Goal: Task Accomplishment & Management: Manage account settings

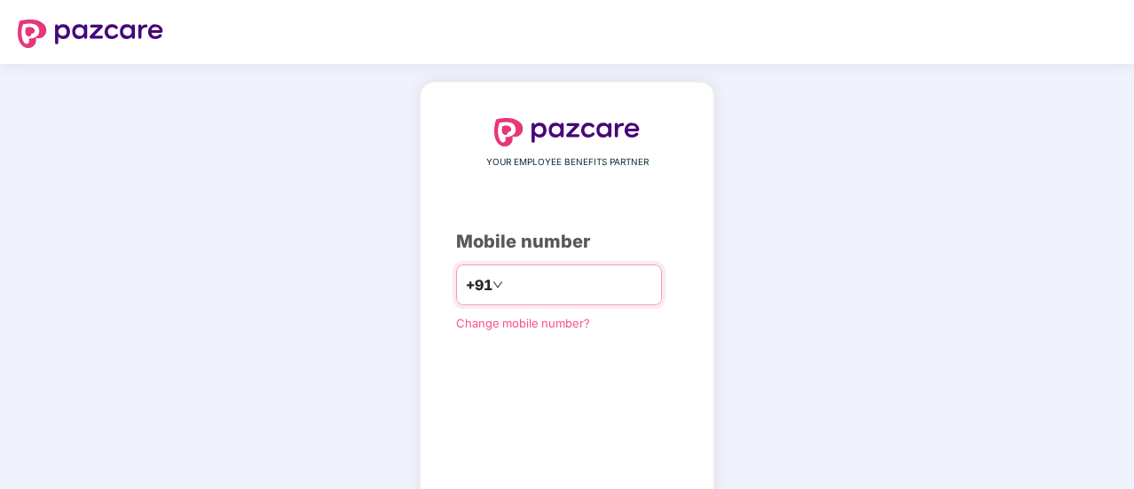
click at [507, 290] on input "number" at bounding box center [580, 285] width 146 height 28
type input "**********"
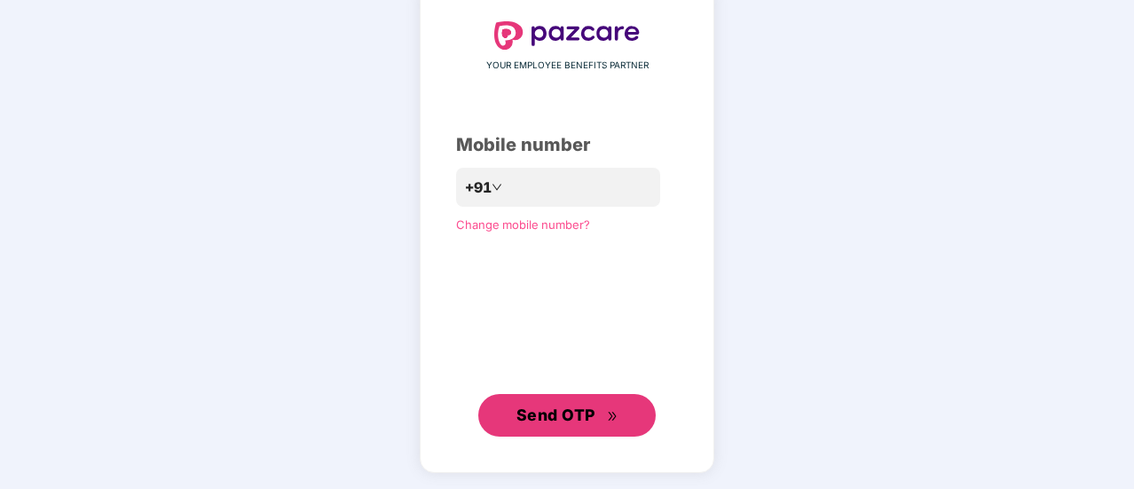
click at [478, 394] on button "Send OTP" at bounding box center [566, 415] width 177 height 43
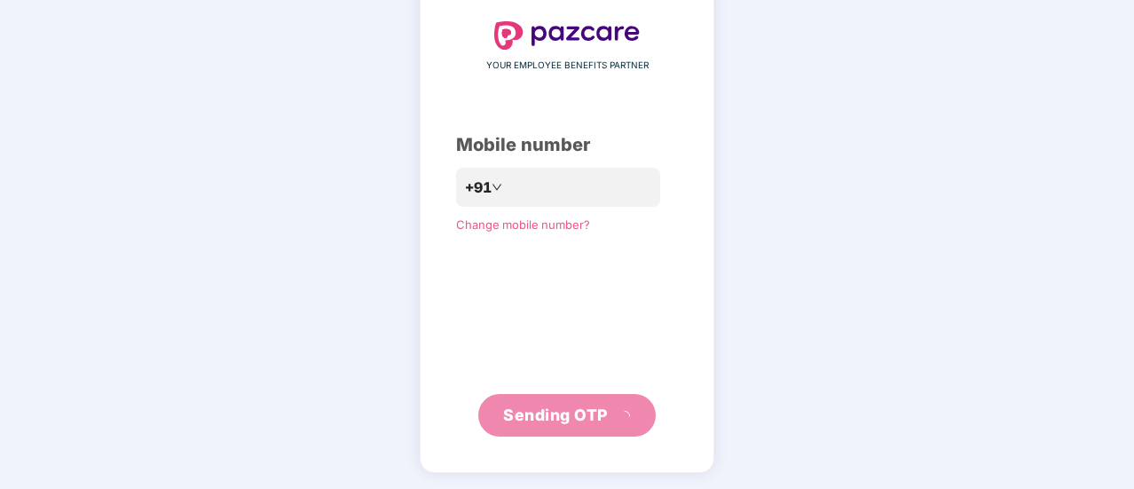
scroll to position [89, 0]
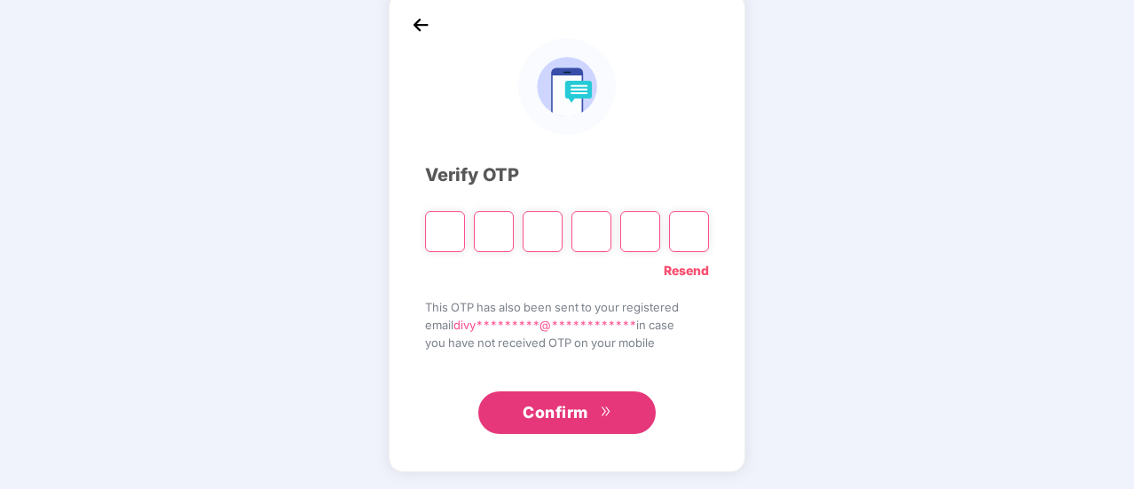
type input "*"
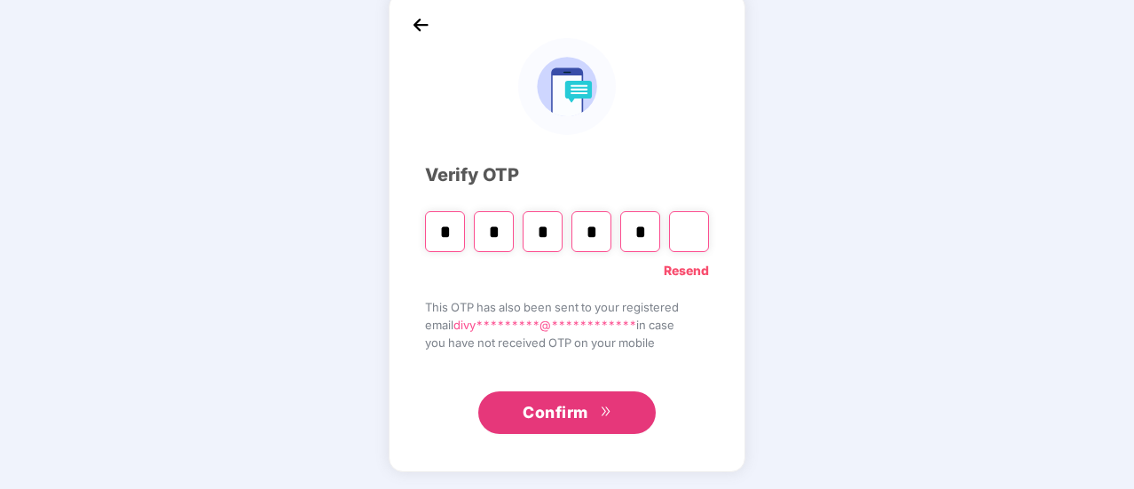
type input "*"
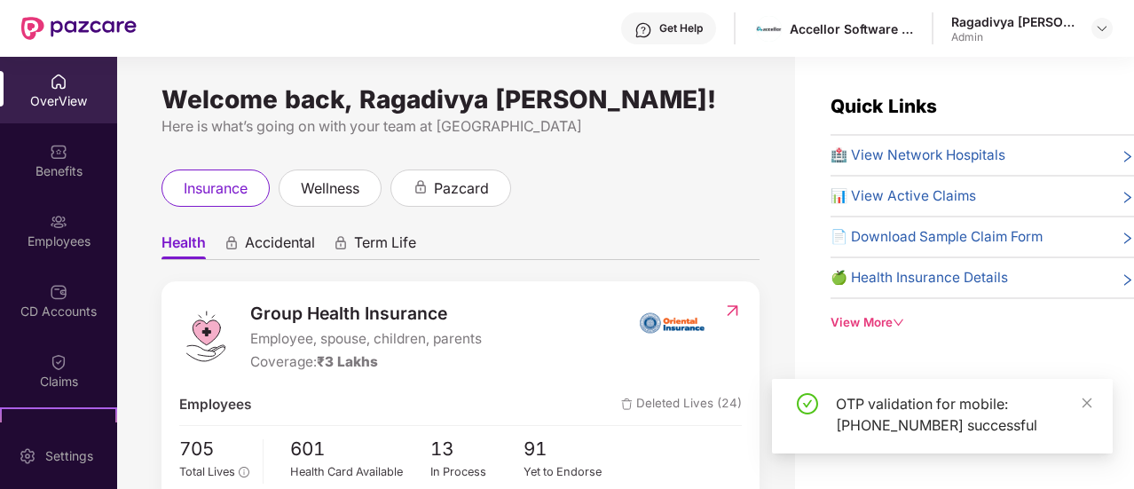
click at [70, 317] on div "CD Accounts" at bounding box center [58, 312] width 117 height 18
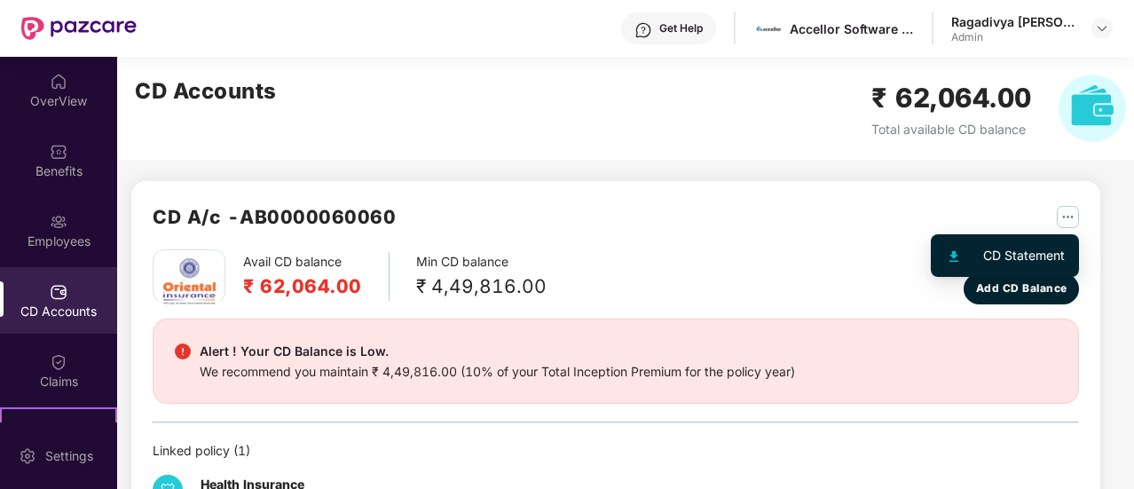
click at [1064, 217] on img "button" at bounding box center [1068, 217] width 22 height 22
click at [1002, 253] on div "CD Statement" at bounding box center [1024, 256] width 82 height 20
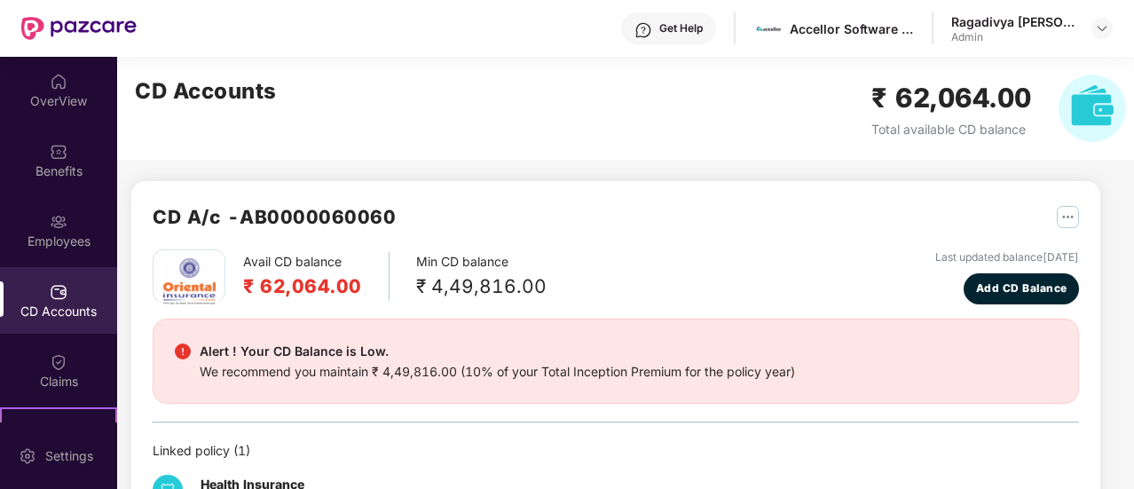
click at [1131, 437] on main "CD Accounts ₹ 62,064.00 Total available CD balance CD A/c - AB0000060060 Avail …" at bounding box center [625, 273] width 1017 height 432
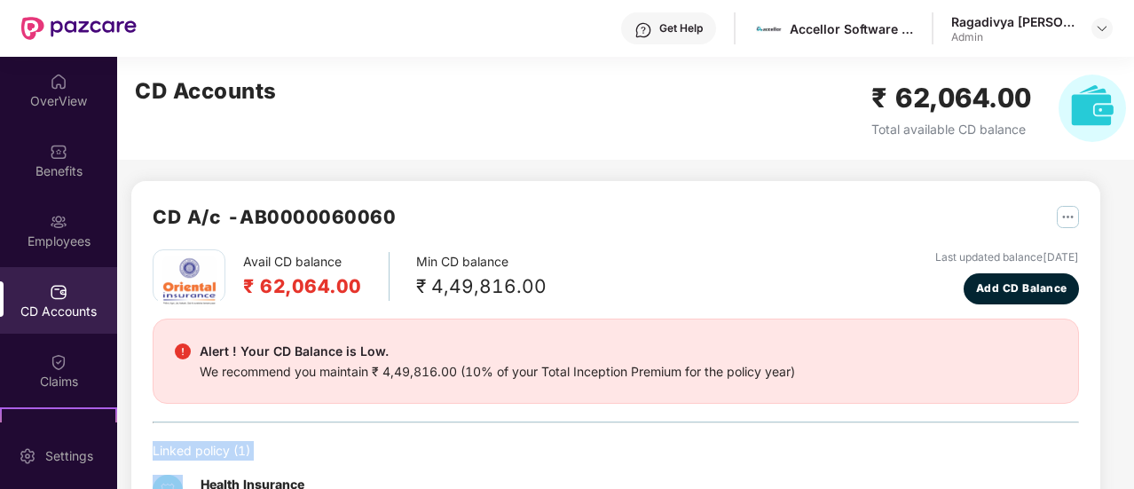
click at [1131, 437] on main "CD Accounts ₹ 62,064.00 Total available CD balance CD A/c - AB0000060060 Avail …" at bounding box center [625, 273] width 1017 height 432
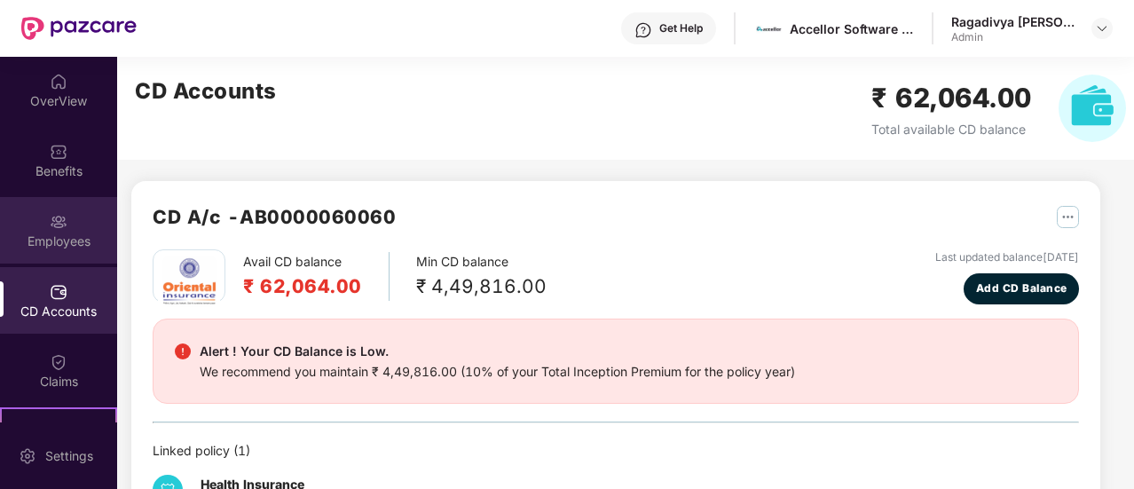
click at [46, 234] on div "Employees" at bounding box center [58, 242] width 117 height 18
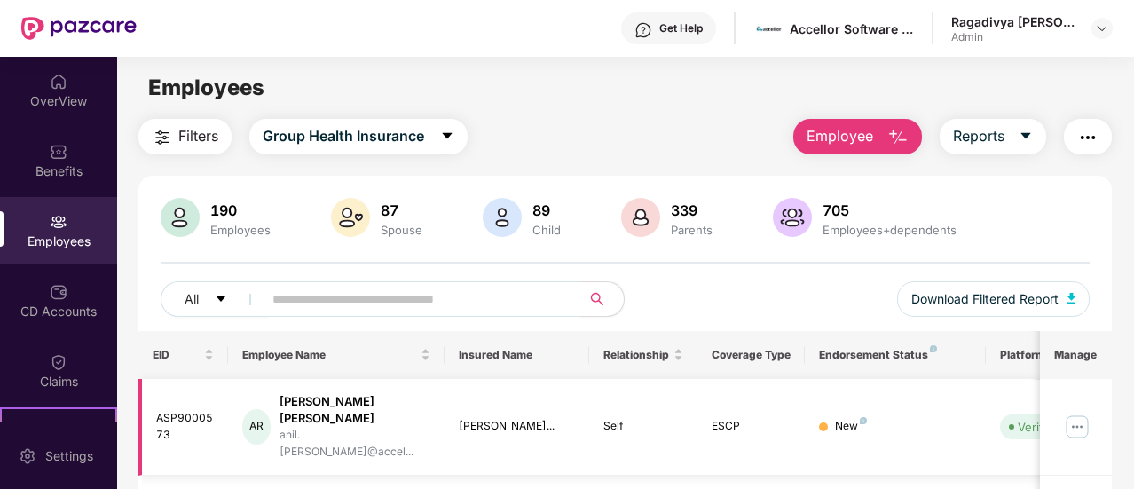
click at [1084, 418] on img at bounding box center [1077, 427] width 28 height 28
click at [1015, 136] on button "Reports" at bounding box center [993, 136] width 106 height 35
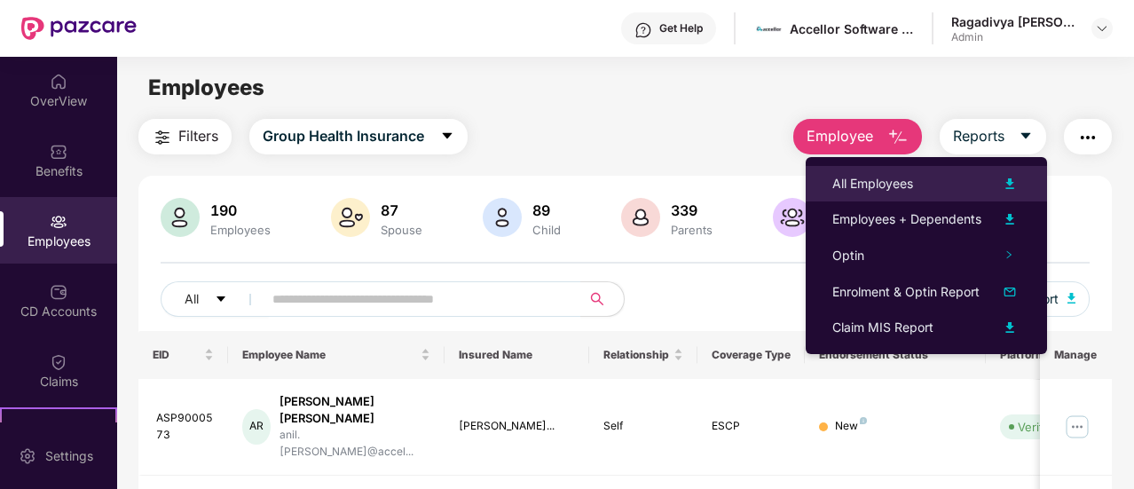
click at [1009, 187] on img at bounding box center [1009, 183] width 21 height 21
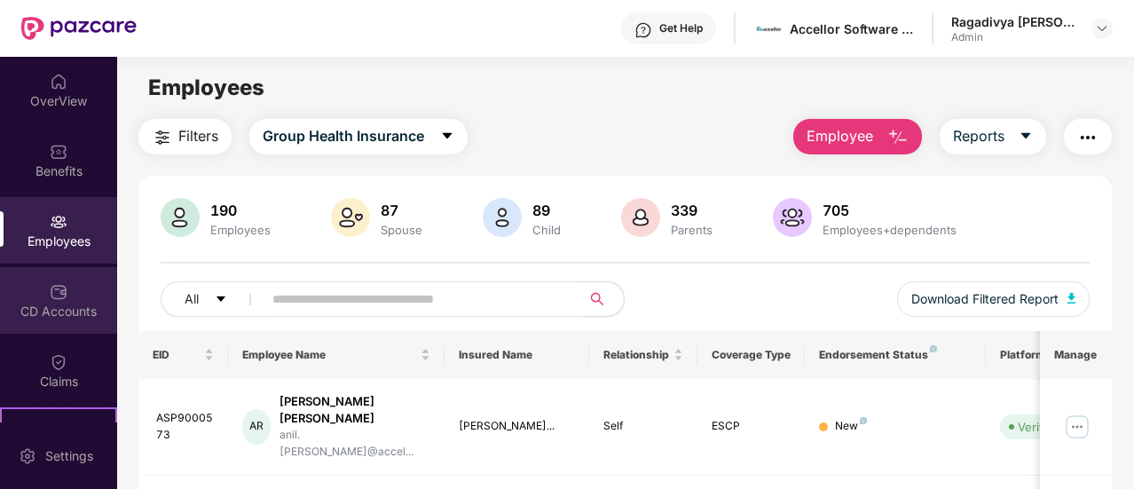
click at [51, 296] on img at bounding box center [59, 292] width 18 height 18
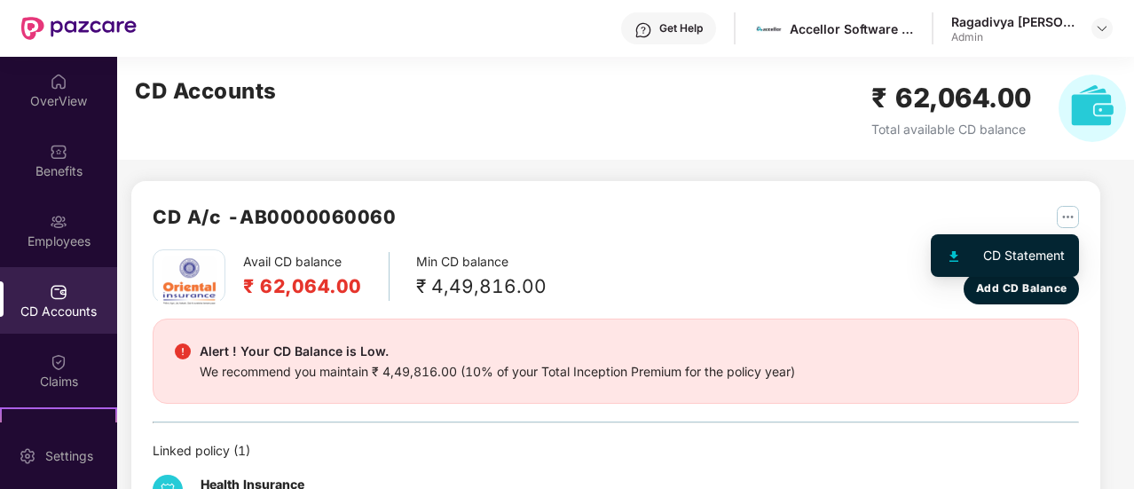
click at [1068, 216] on img "button" at bounding box center [1068, 217] width 22 height 22
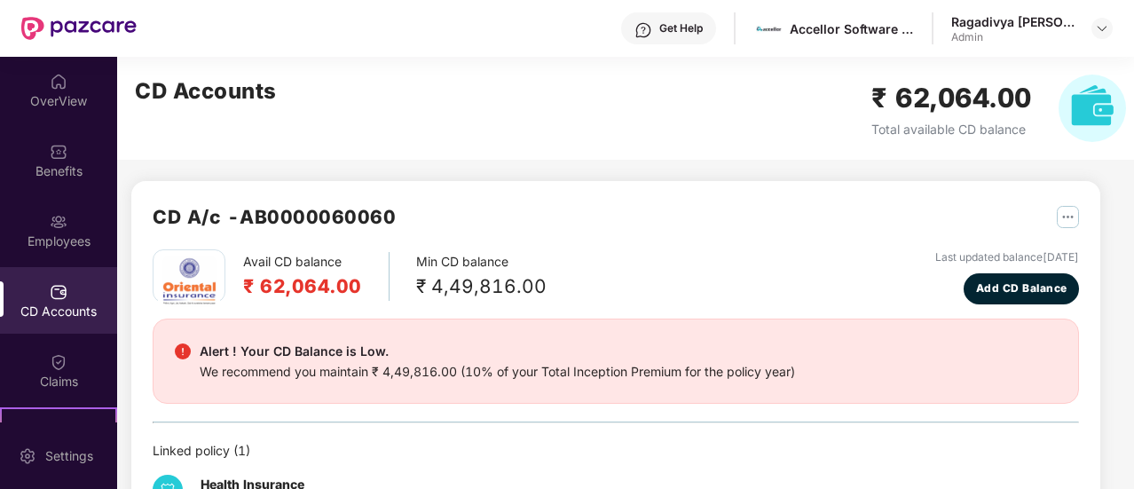
click at [666, 287] on div "Avail CD balance ₹ 62,064.00 Min CD balance ₹ 4,49,816.00 Last updated balance …" at bounding box center [616, 276] width 926 height 55
click at [55, 99] on div "OverView" at bounding box center [58, 101] width 117 height 18
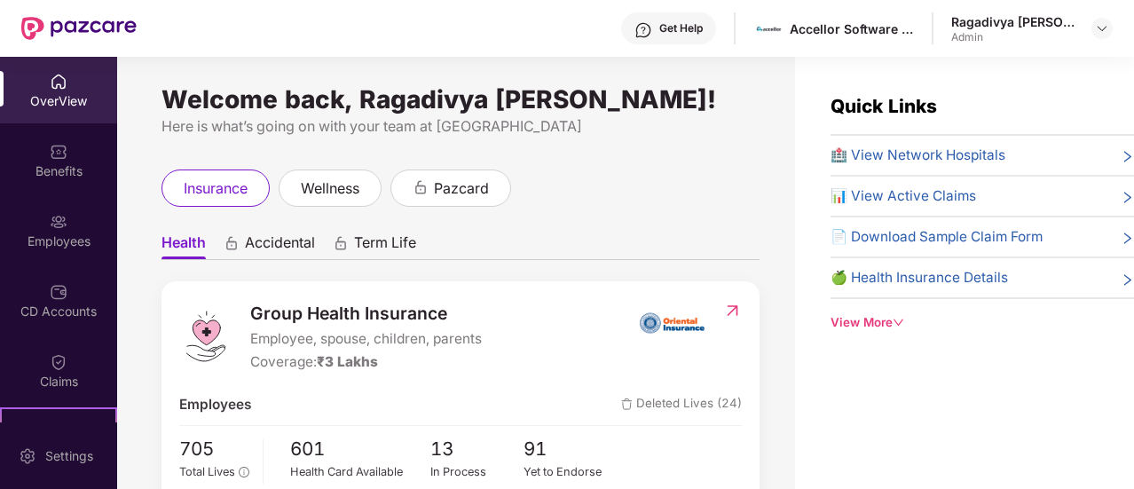
click at [642, 398] on span "Deleted Lives (24)" at bounding box center [681, 404] width 121 height 21
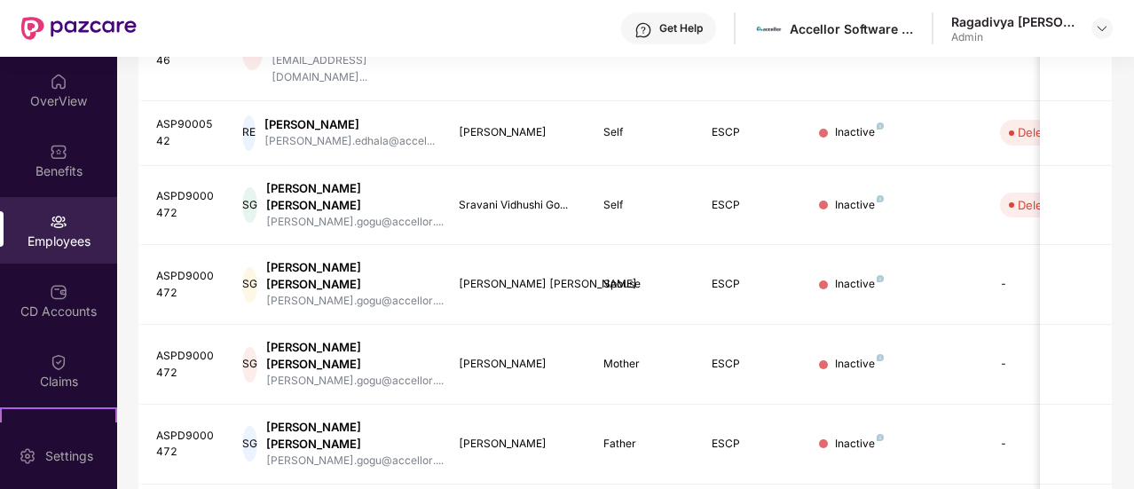
scroll to position [597, 0]
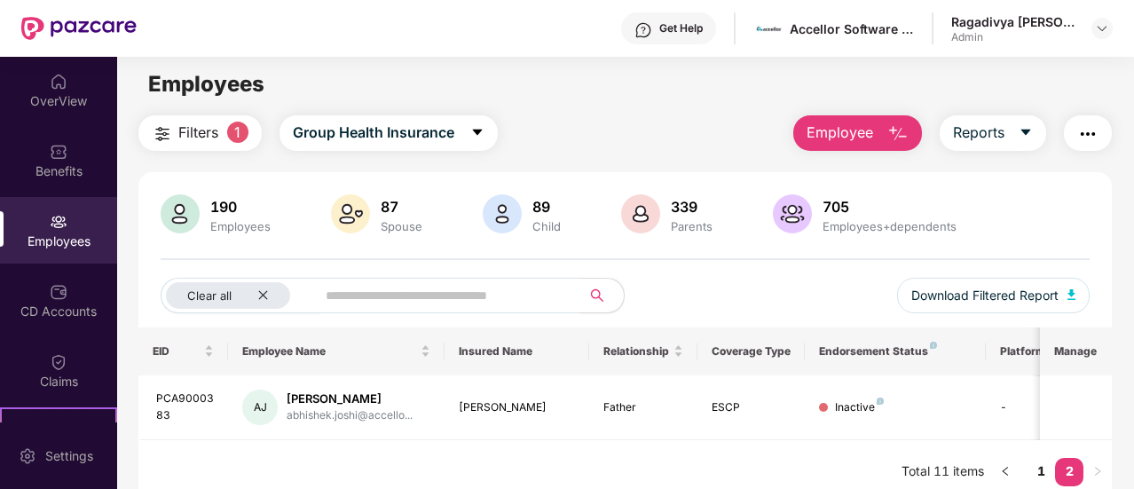
scroll to position [0, 0]
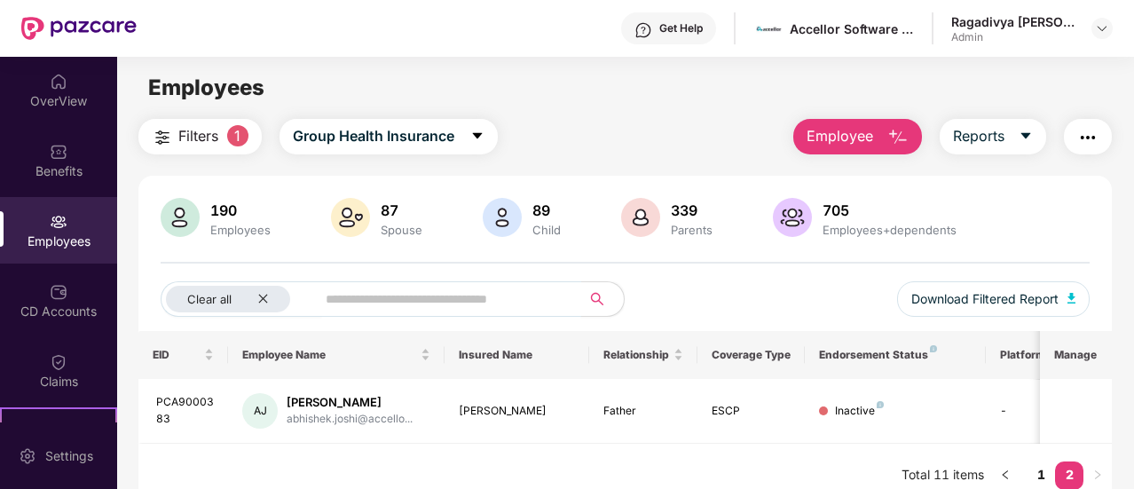
click at [446, 303] on input "text" at bounding box center [442, 299] width 232 height 27
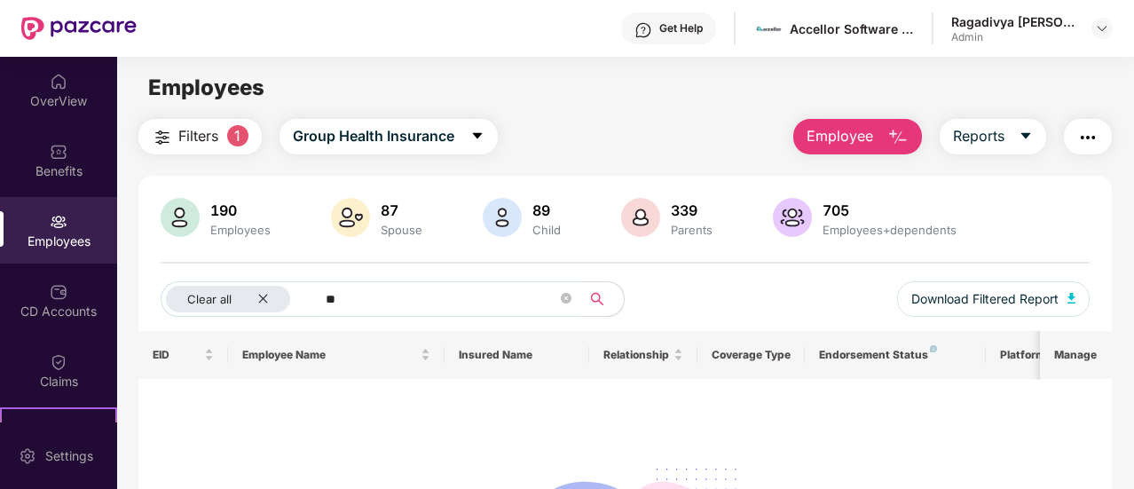
type input "*"
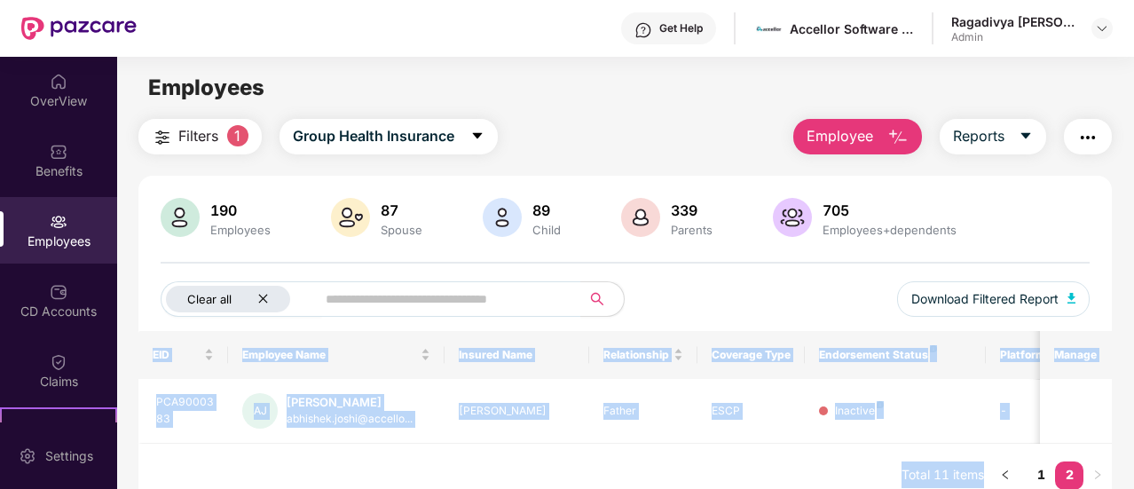
drag, startPoint x: 268, startPoint y: 310, endPoint x: 258, endPoint y: 288, distance: 23.4
click at [258, 288] on body "Get Help Accellor Software Pvt Ltd. Ragadivya Adiraju Admin OverView Benefits E…" at bounding box center [567, 244] width 1134 height 489
click at [258, 288] on div "Clear all" at bounding box center [228, 299] width 124 height 27
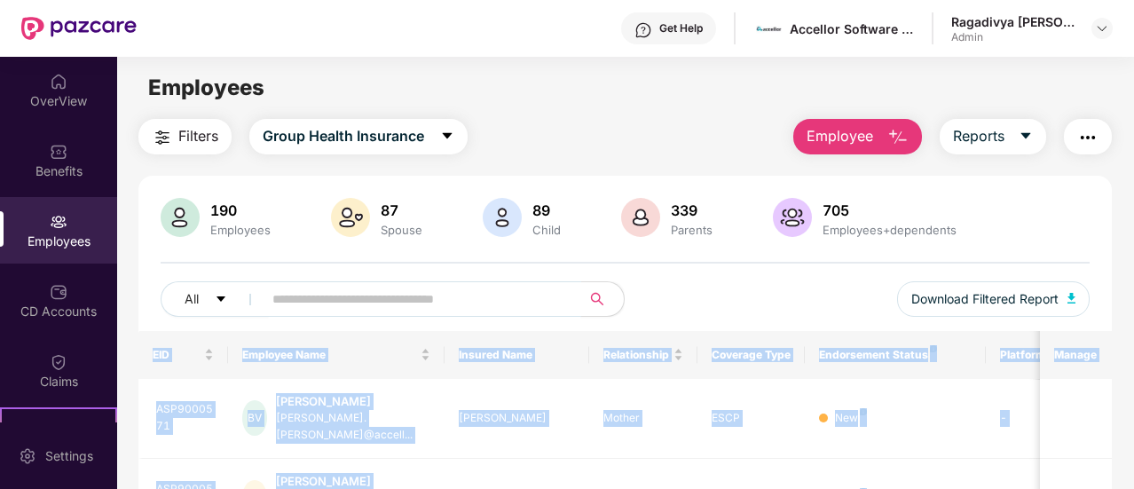
click at [277, 305] on input "text" at bounding box center [414, 299] width 285 height 27
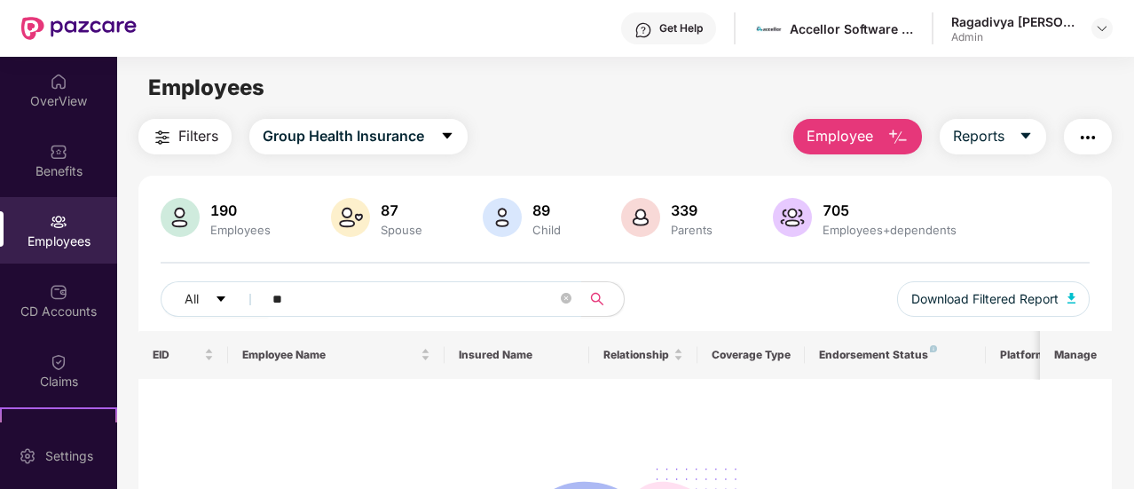
type input "*"
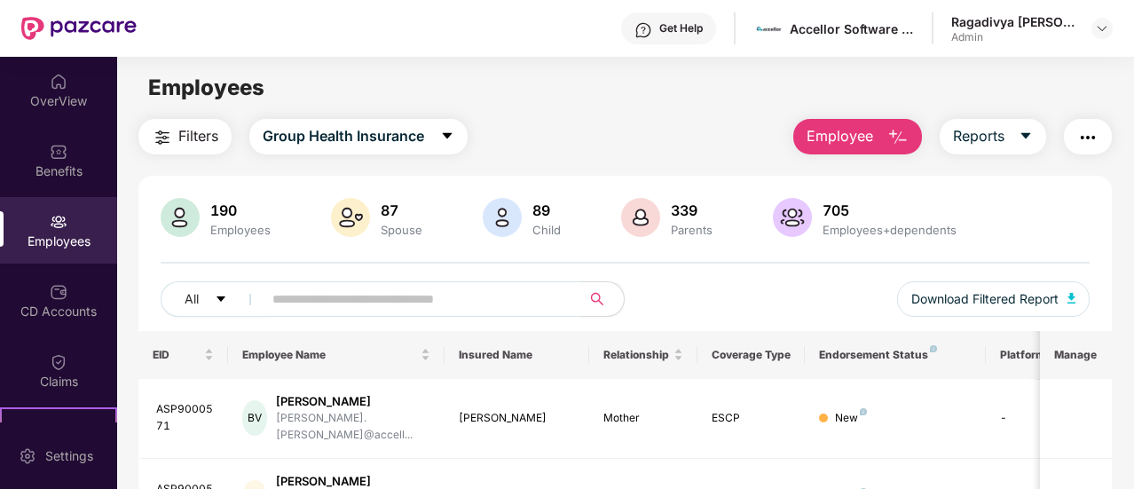
click at [869, 142] on span "Employee" at bounding box center [840, 136] width 67 height 22
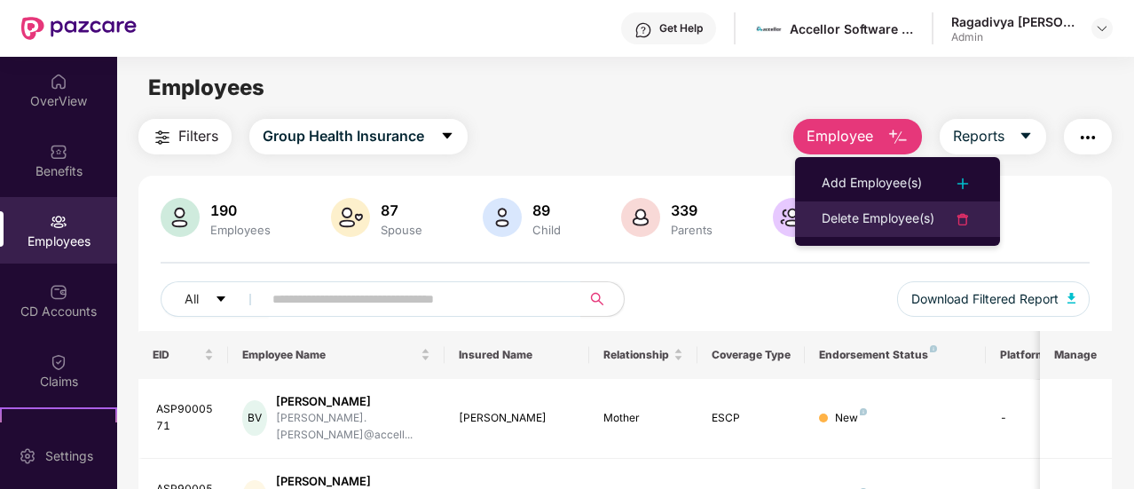
click at [847, 212] on div "Delete Employee(s)" at bounding box center [878, 219] width 113 height 21
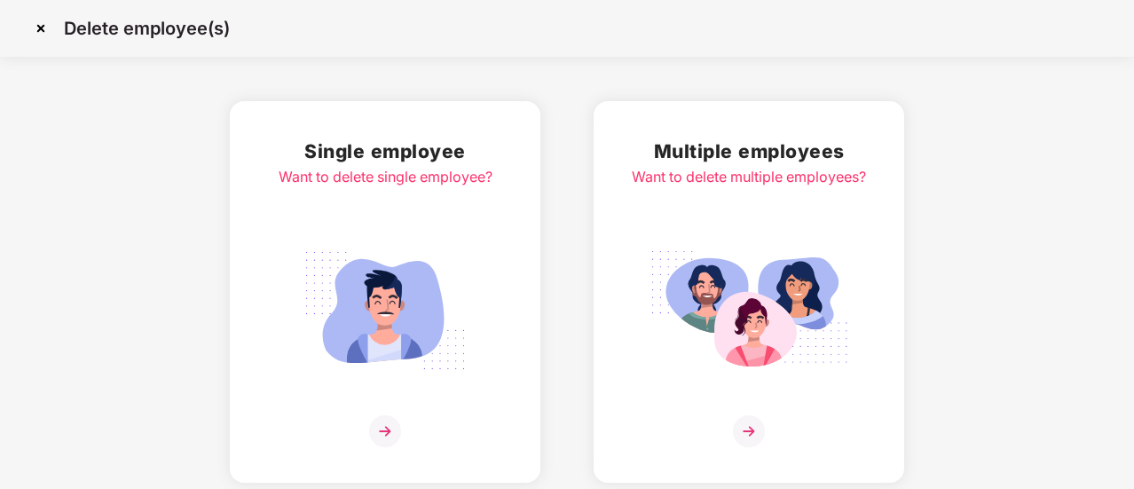
click at [712, 240] on div "Multiple employees Want to delete multiple employees?" at bounding box center [749, 292] width 234 height 311
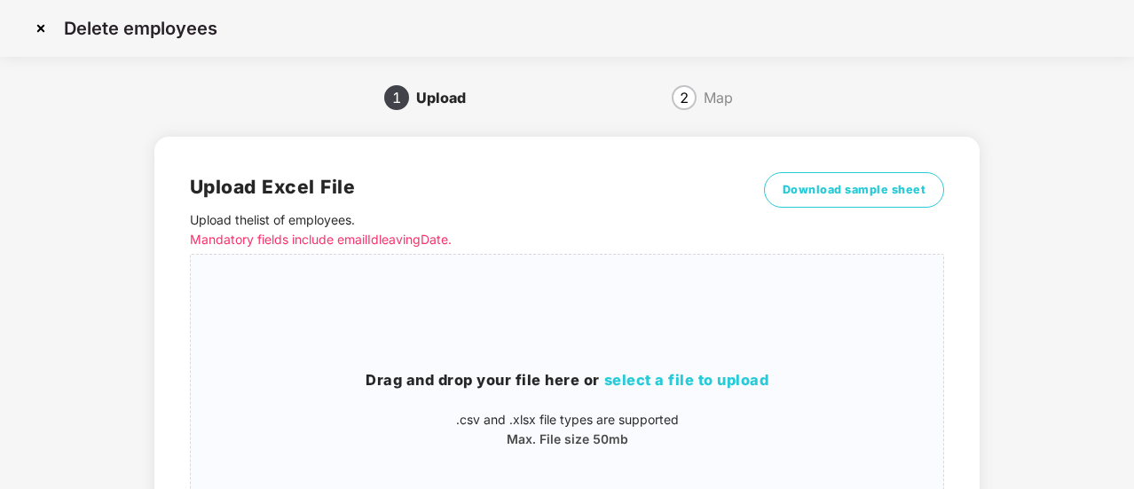
click at [44, 29] on img at bounding box center [41, 28] width 28 height 28
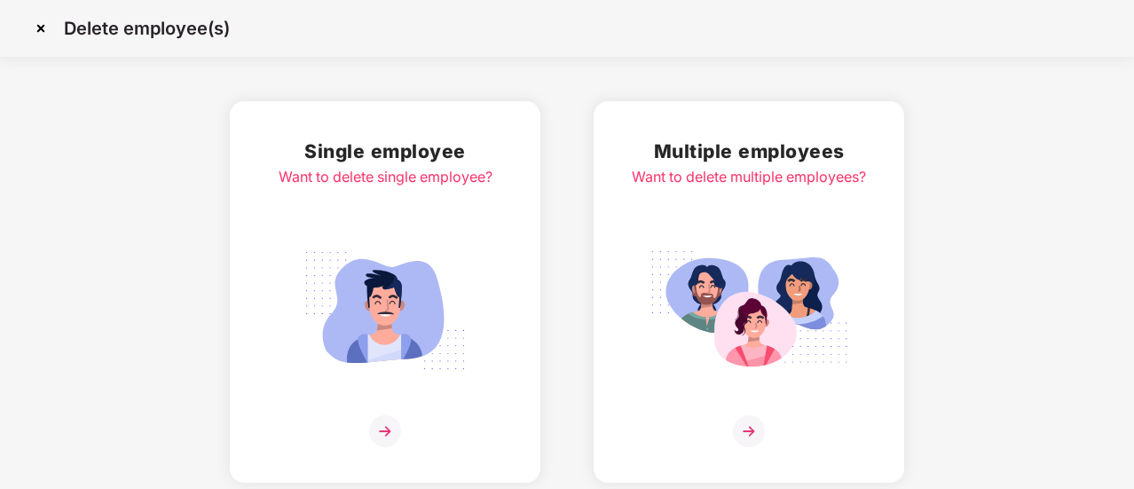
click at [310, 294] on img at bounding box center [385, 310] width 199 height 138
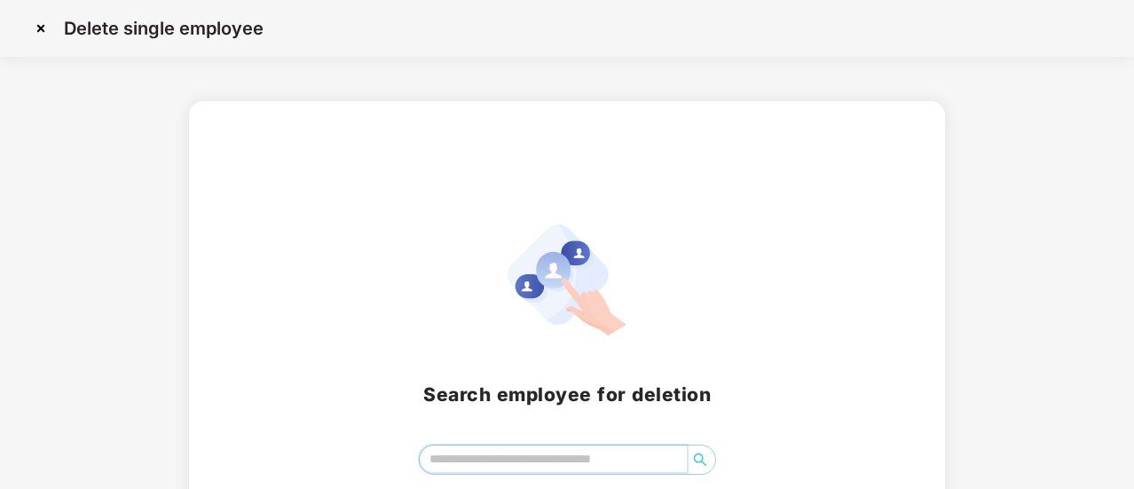
click at [526, 452] on input "search" at bounding box center [553, 458] width 267 height 27
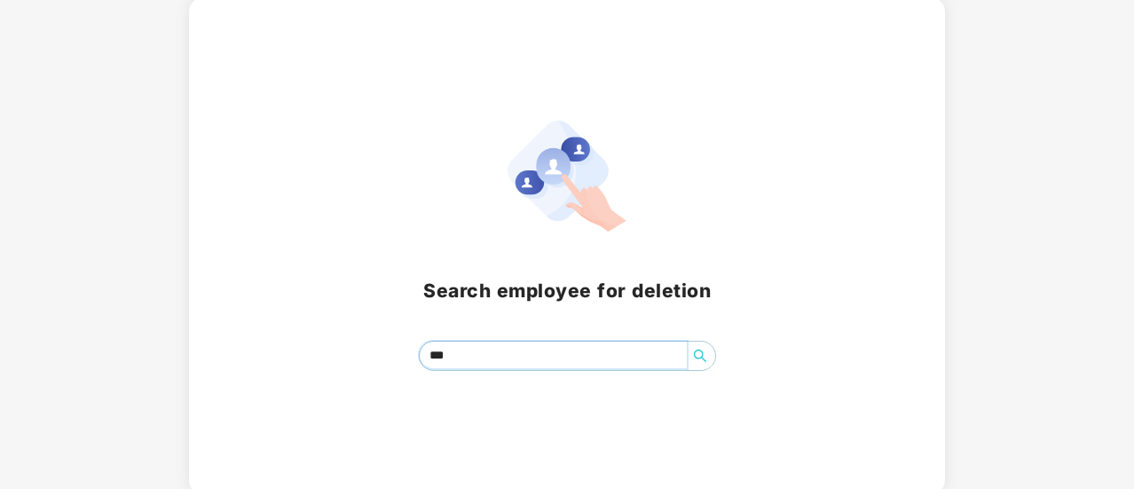
scroll to position [108, 0]
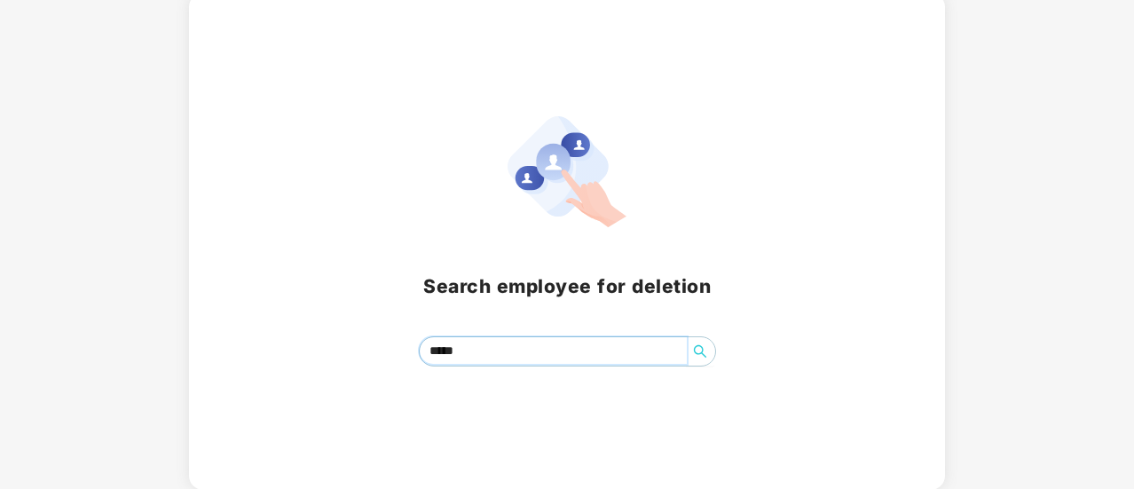
click at [708, 349] on span "search" at bounding box center [700, 351] width 28 height 14
click at [571, 342] on input "*****" at bounding box center [553, 350] width 267 height 27
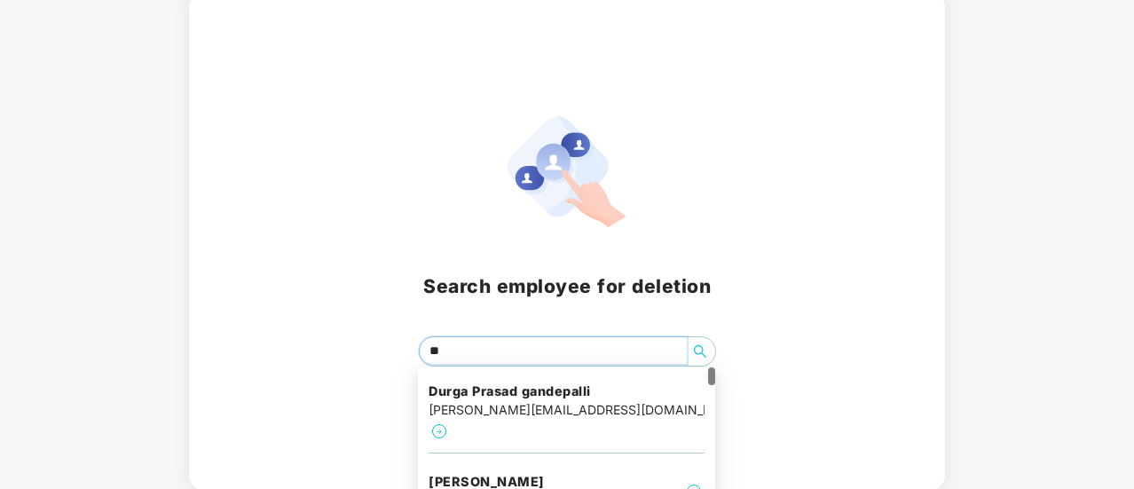
type input "*"
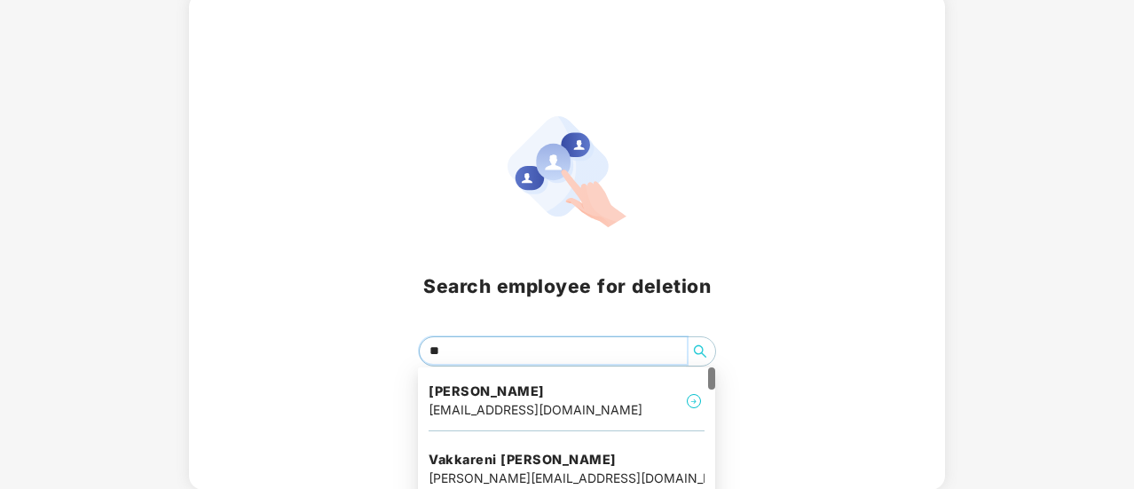
type input "*"
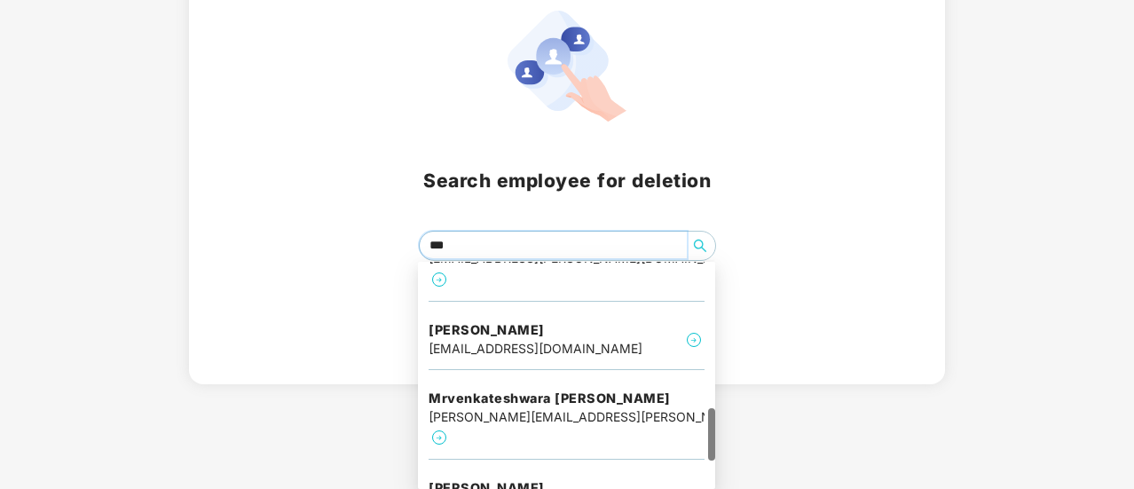
scroll to position [751, 0]
type input "*"
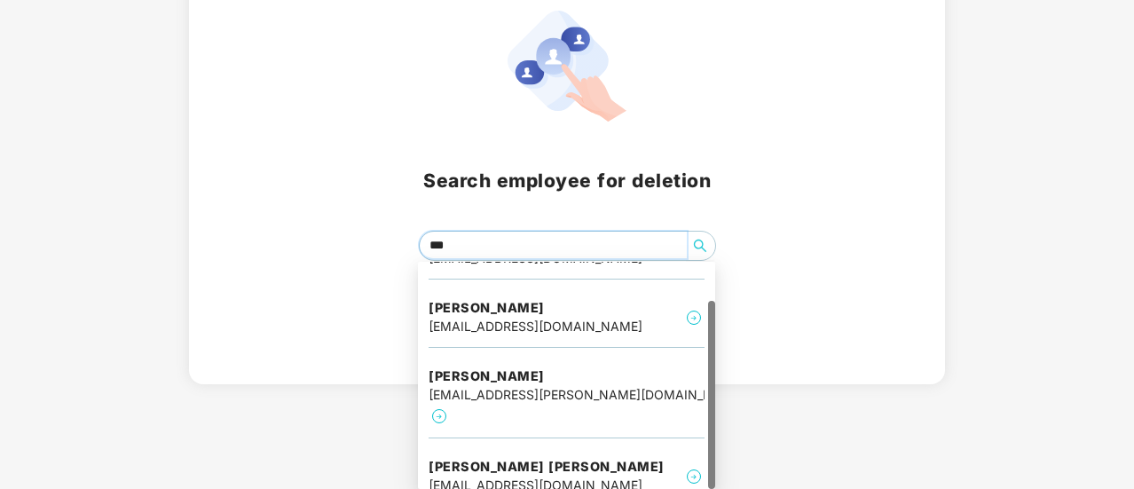
scroll to position [46, 0]
type input "****"
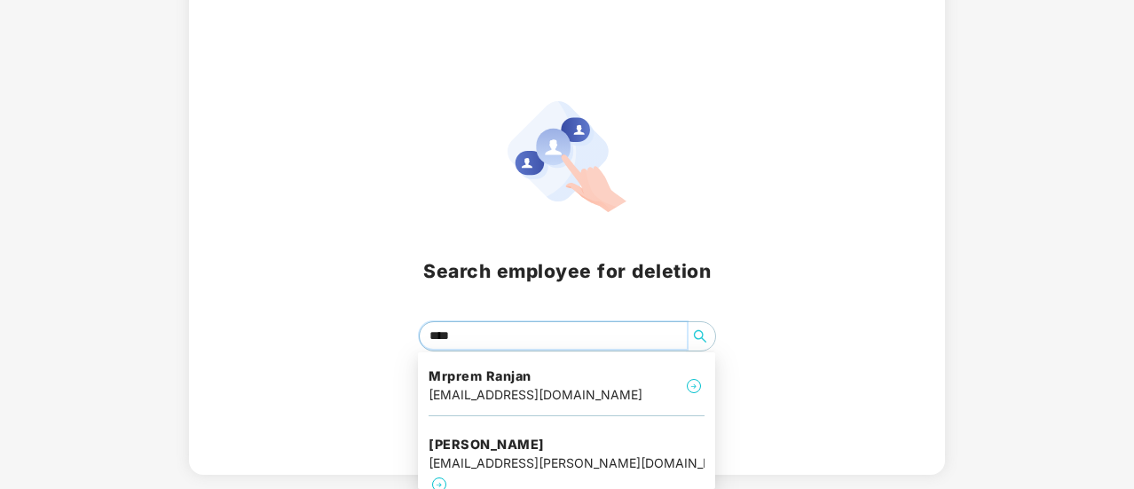
scroll to position [119, 0]
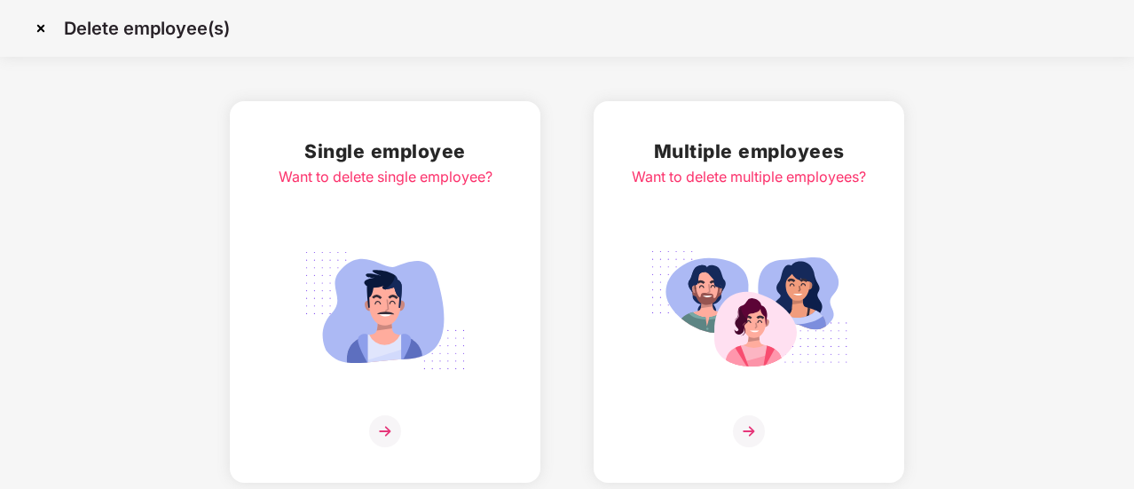
click at [45, 26] on img at bounding box center [41, 28] width 28 height 28
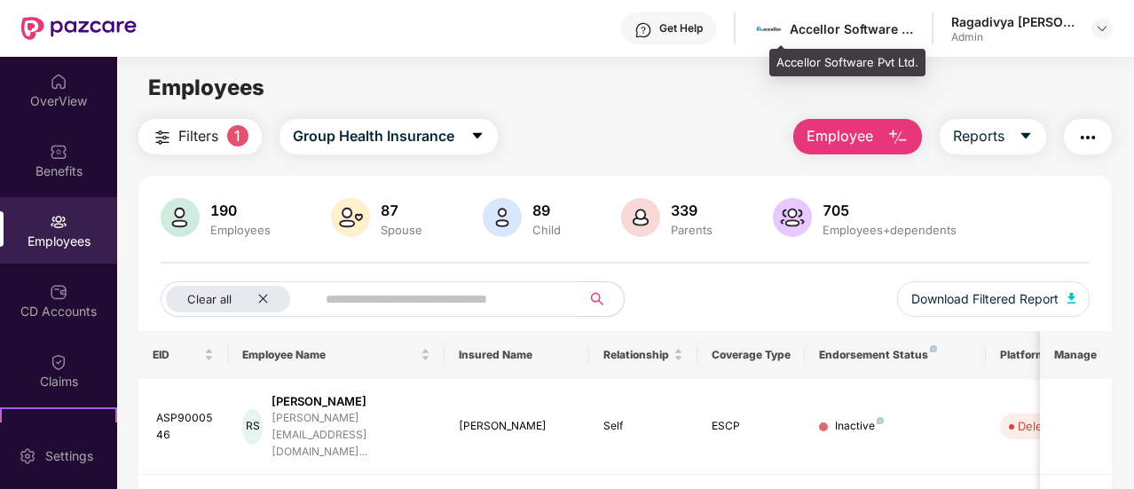
click at [914, 34] on div "Accellor Software Pvt Ltd." at bounding box center [852, 28] width 124 height 17
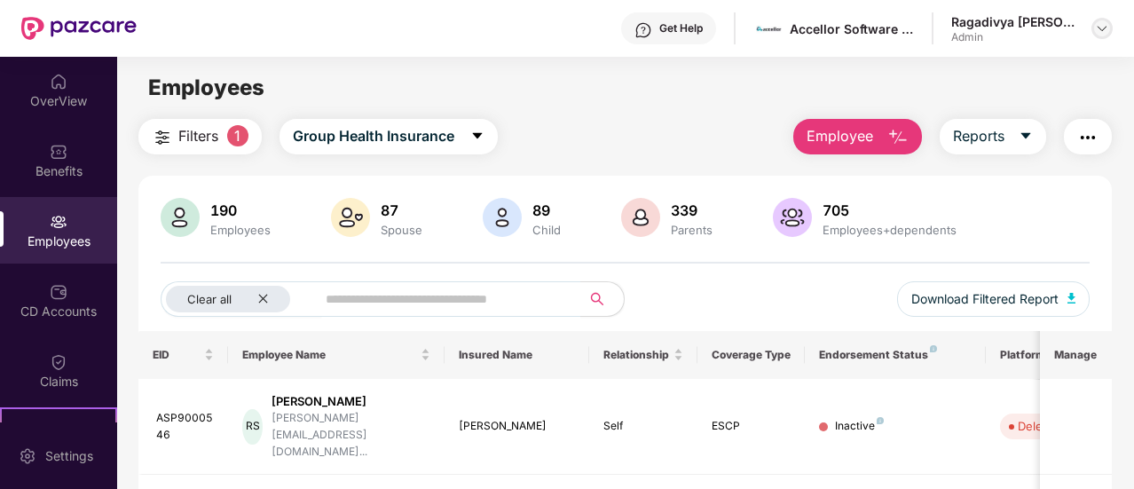
click at [1097, 29] on img at bounding box center [1102, 28] width 14 height 14
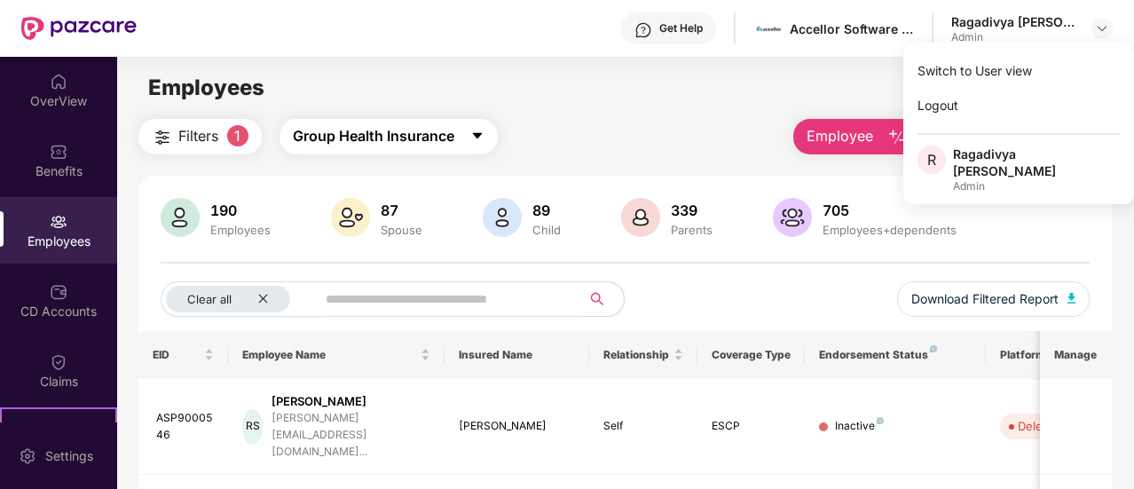
click at [351, 139] on span "Group Health Insurance" at bounding box center [374, 136] width 162 height 22
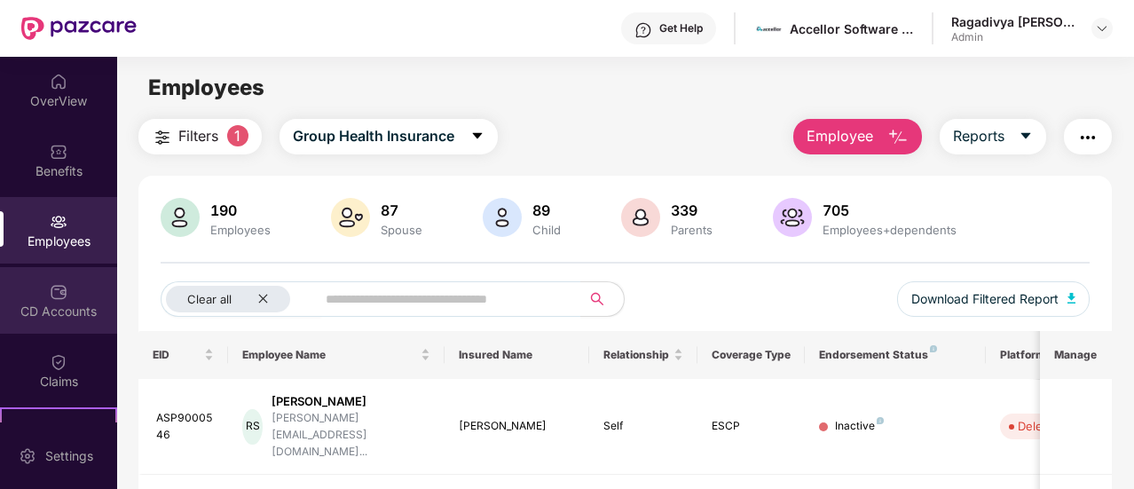
click at [54, 276] on div "CD Accounts" at bounding box center [58, 300] width 117 height 67
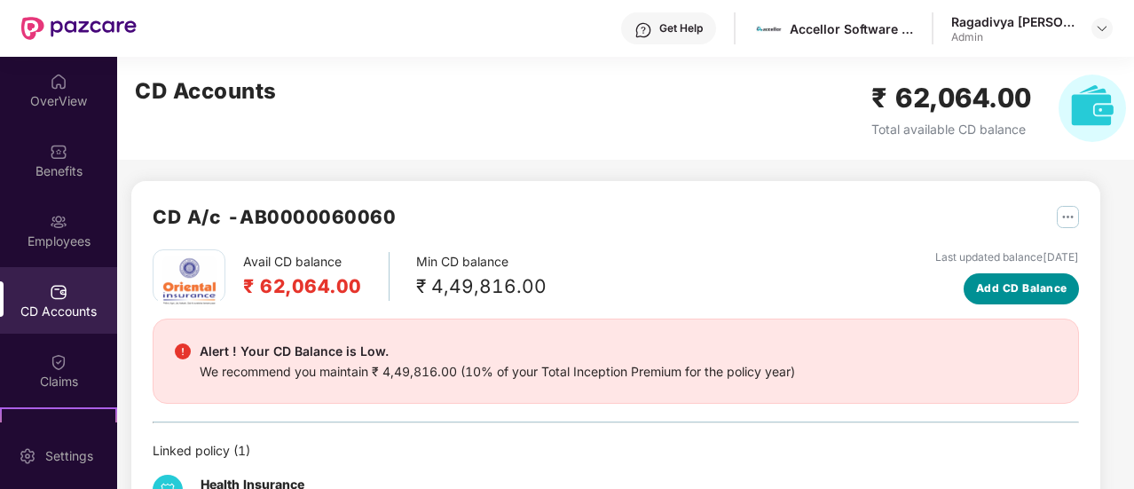
click at [1042, 292] on span "Add CD Balance" at bounding box center [1021, 288] width 91 height 17
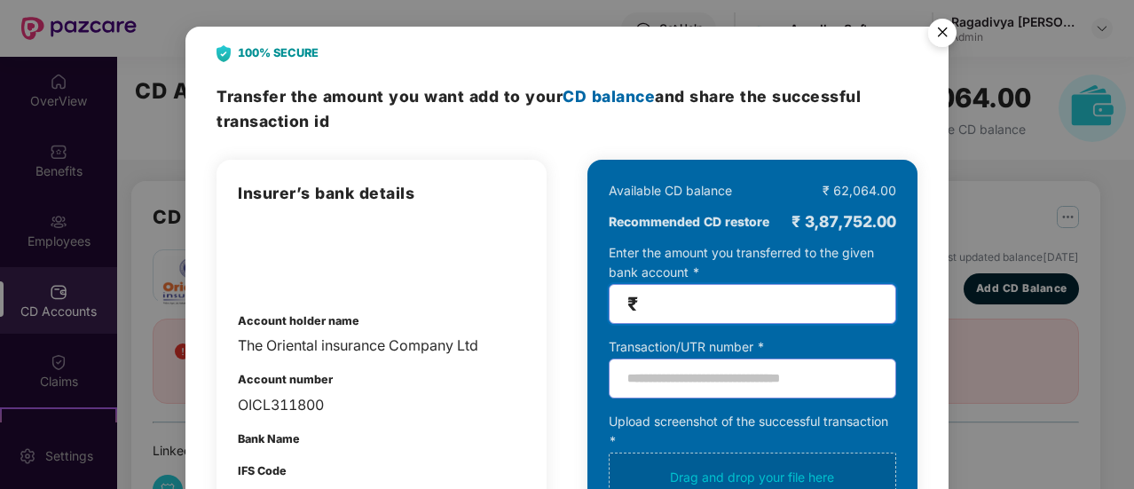
click at [685, 297] on input "number" at bounding box center [760, 304] width 236 height 20
type input "******"
click at [654, 382] on input "text" at bounding box center [753, 379] width 288 height 40
paste input "**********"
type input "**********"
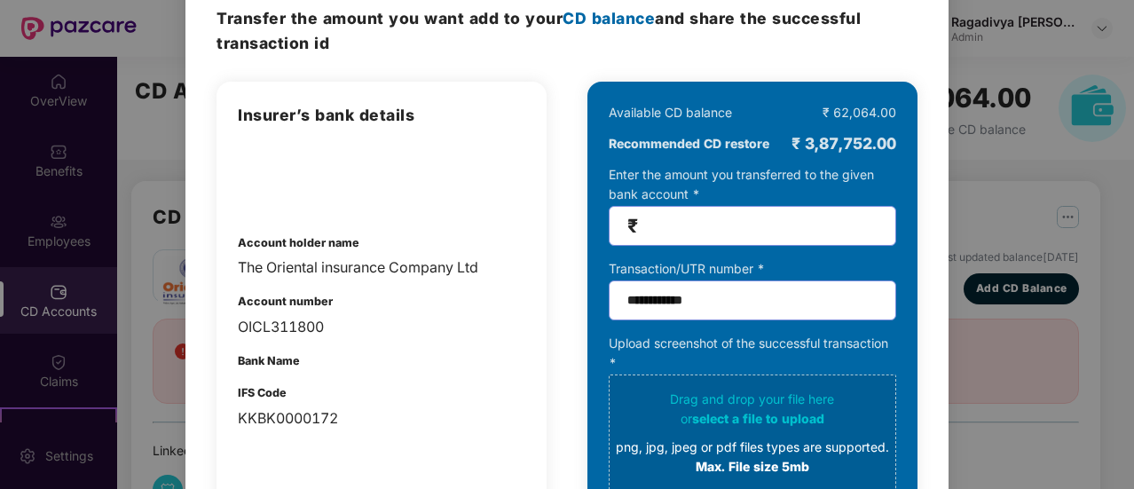
scroll to position [279, 0]
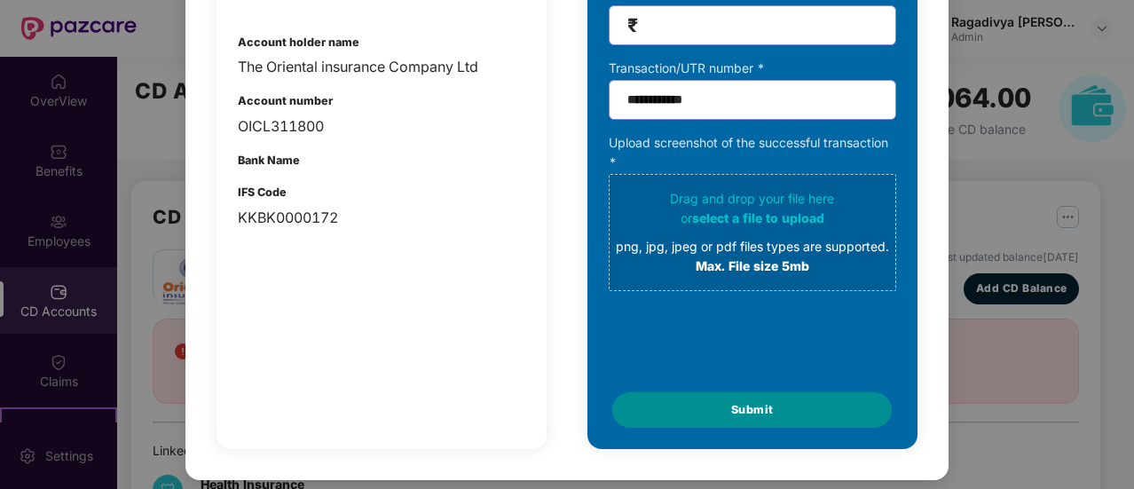
click at [724, 416] on button "Submit" at bounding box center [752, 409] width 280 height 35
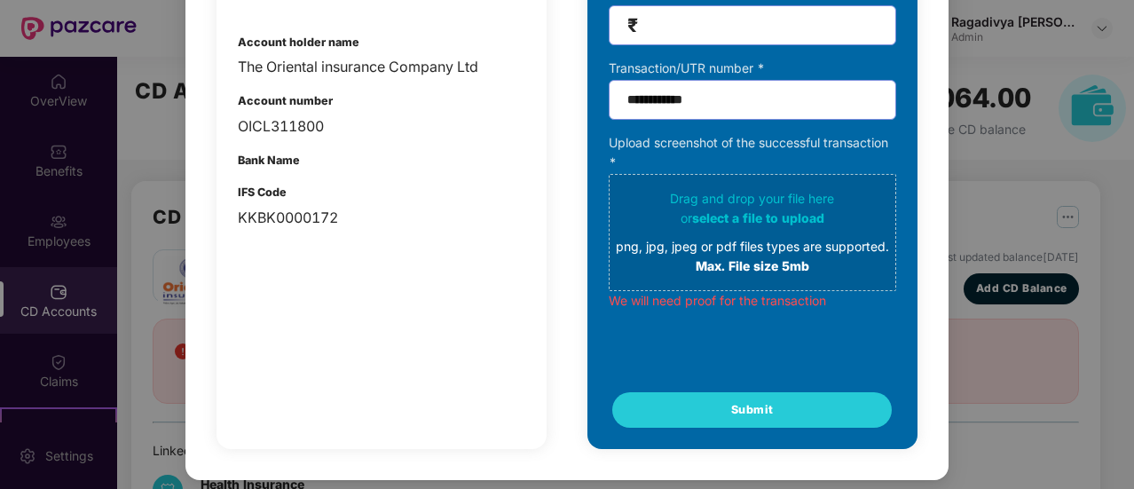
click at [690, 246] on div "png, jpg, jpeg or pdf files types are supported." at bounding box center [752, 247] width 273 height 20
click at [1127, 45] on div "**********" at bounding box center [567, 244] width 1134 height 489
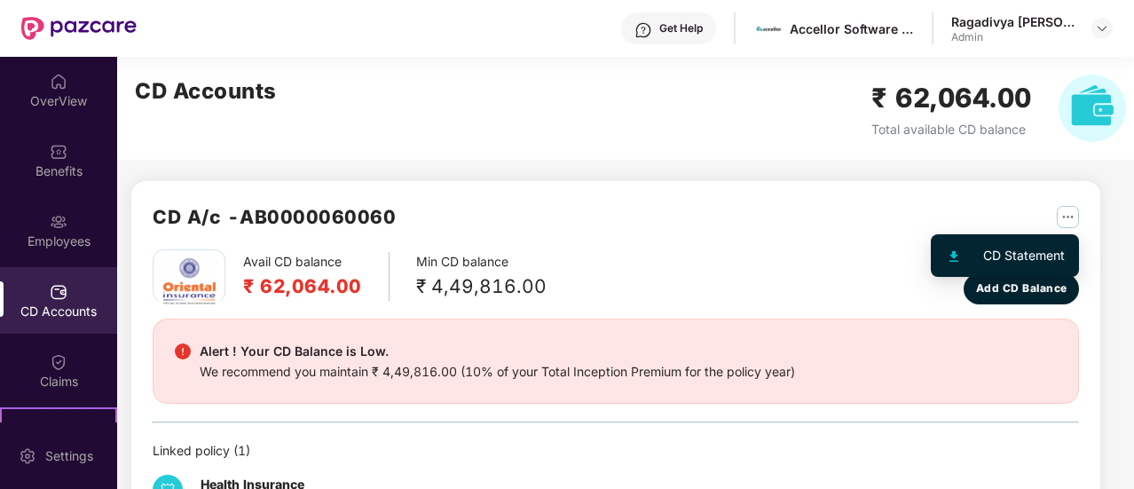
click at [1068, 212] on img "button" at bounding box center [1068, 217] width 22 height 22
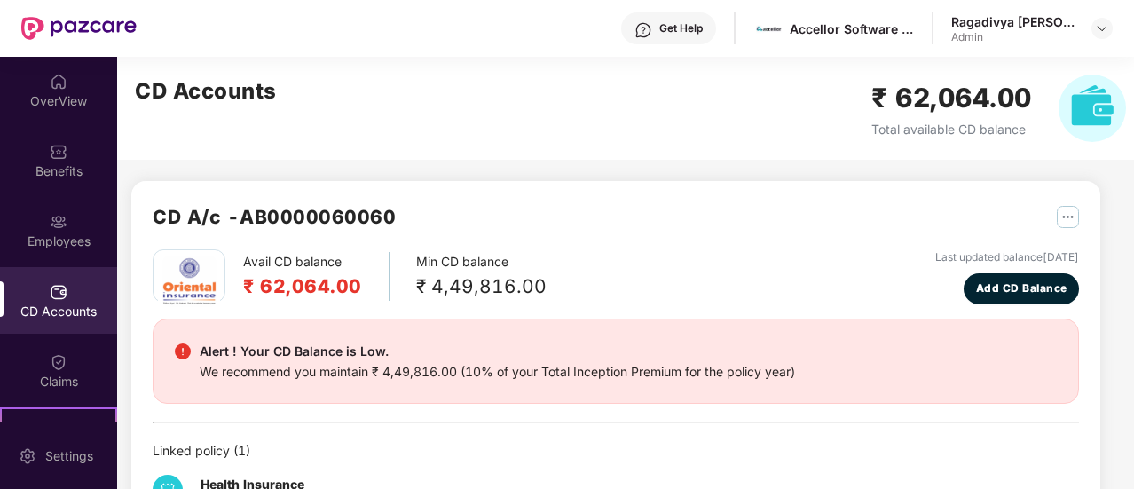
click at [844, 235] on div "CD A/c - AB0000060060" at bounding box center [616, 225] width 926 height 47
click at [1127, 452] on main "CD Accounts ₹ 62,064.00 Total available CD balance CD A/c - AB0000060060 Avail …" at bounding box center [625, 273] width 1017 height 432
click at [1130, 448] on main "CD Accounts ₹ 62,064.00 Total available CD balance CD A/c - AB0000060060 Avail …" at bounding box center [625, 273] width 1017 height 432
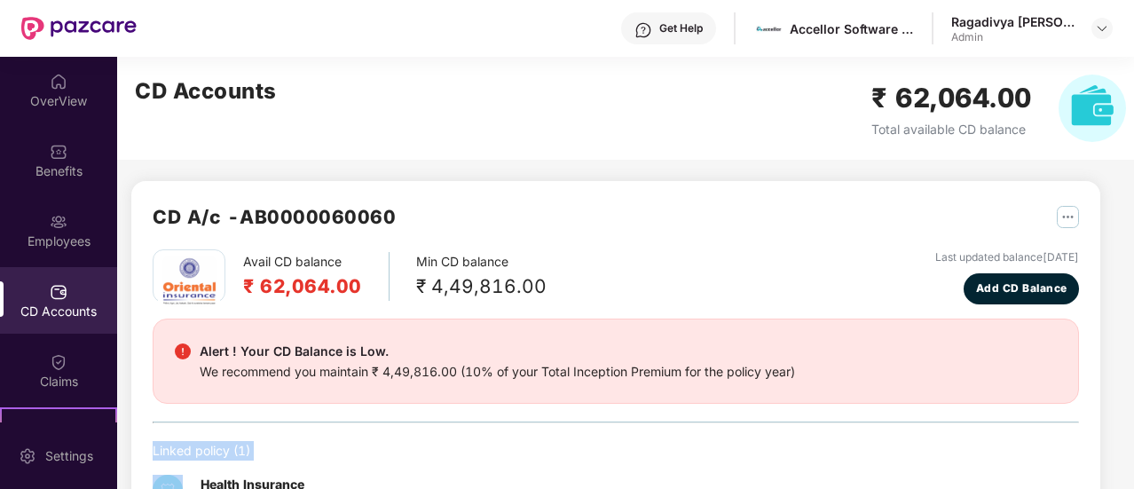
click at [1130, 448] on main "CD Accounts ₹ 62,064.00 Total available CD balance CD A/c - AB0000060060 Avail …" at bounding box center [625, 273] width 1017 height 432
